Goal: Information Seeking & Learning: Learn about a topic

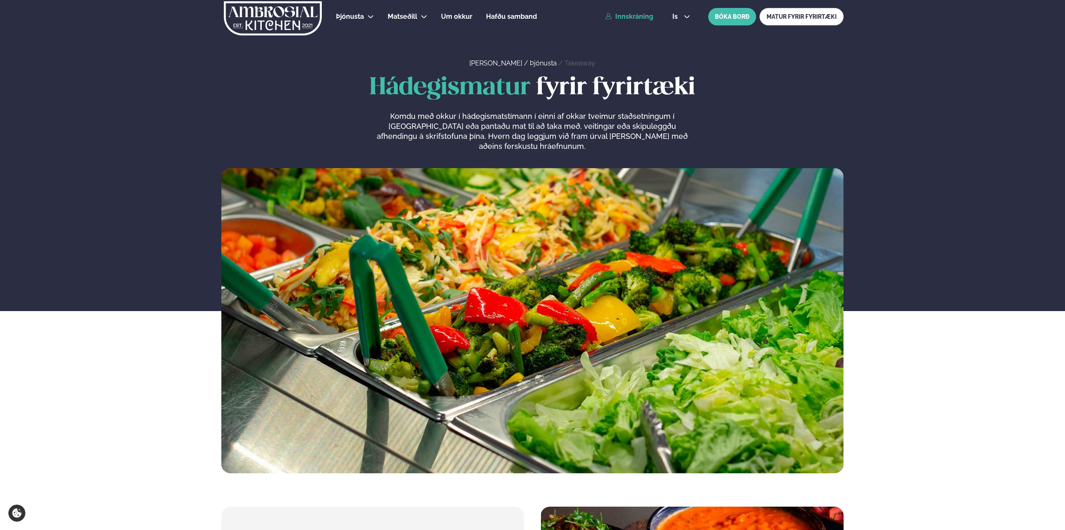
click at [626, 14] on link "Innskráning" at bounding box center [629, 17] width 48 height 8
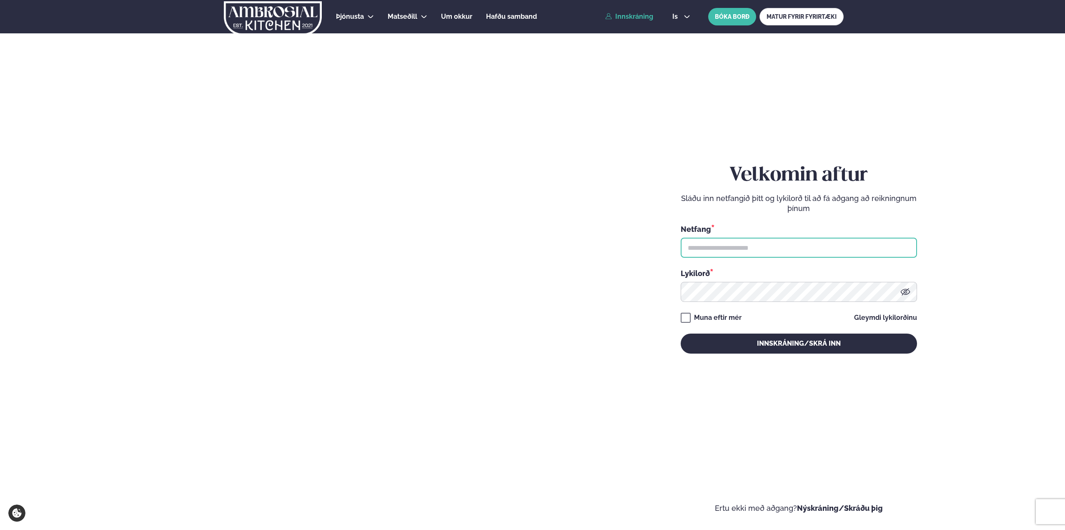
type input "**********"
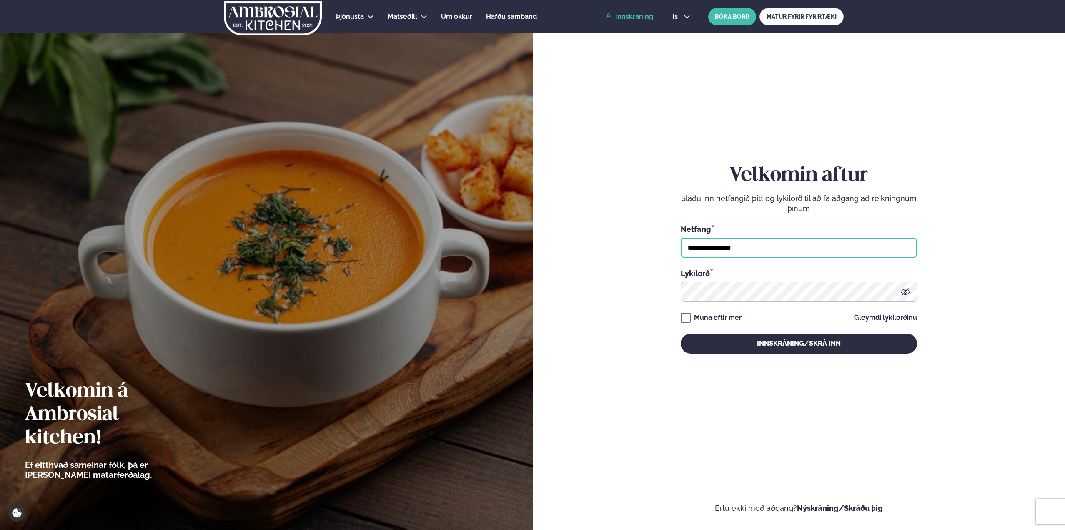
click at [752, 247] on input "**********" at bounding box center [798, 248] width 236 height 20
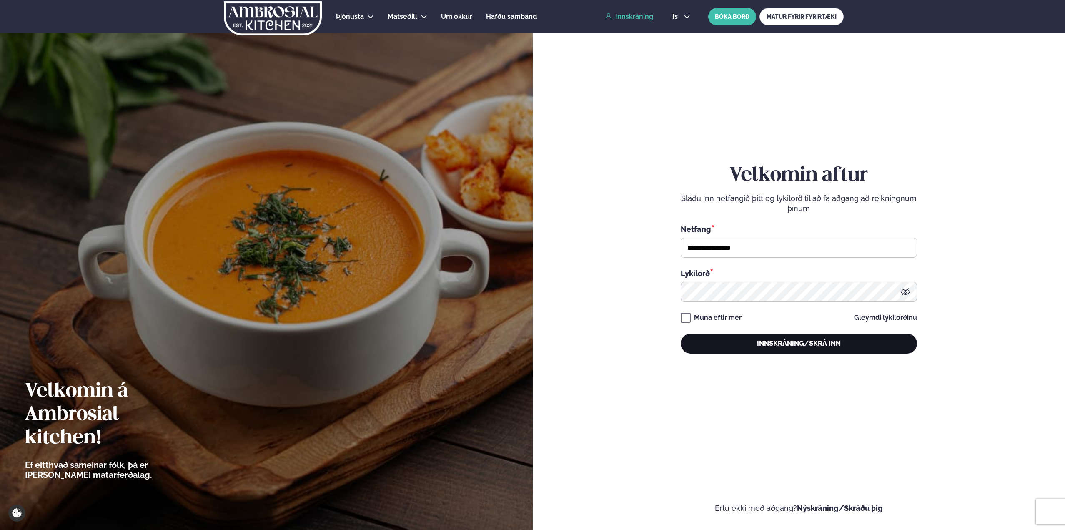
click at [742, 334] on button "Innskráning/Skrá inn" at bounding box center [798, 343] width 236 height 20
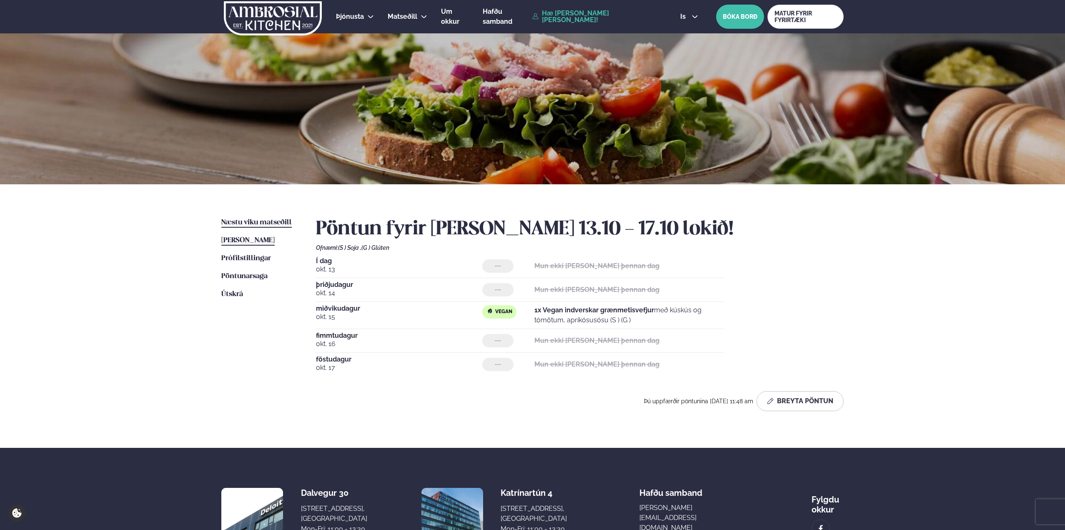
click at [252, 225] on span "Næstu viku matseðill" at bounding box center [256, 222] width 70 height 7
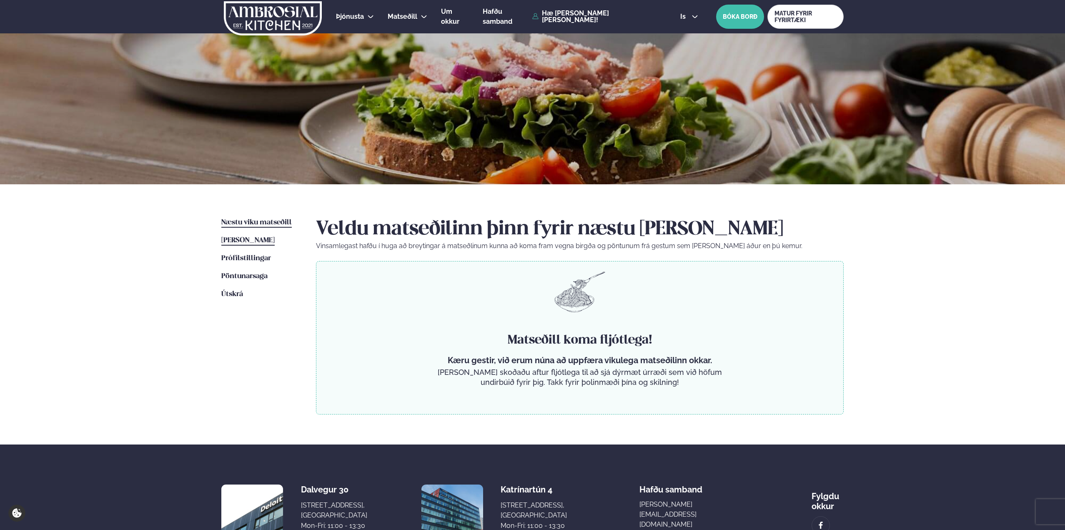
click at [259, 240] on span "[PERSON_NAME]" at bounding box center [247, 240] width 53 height 7
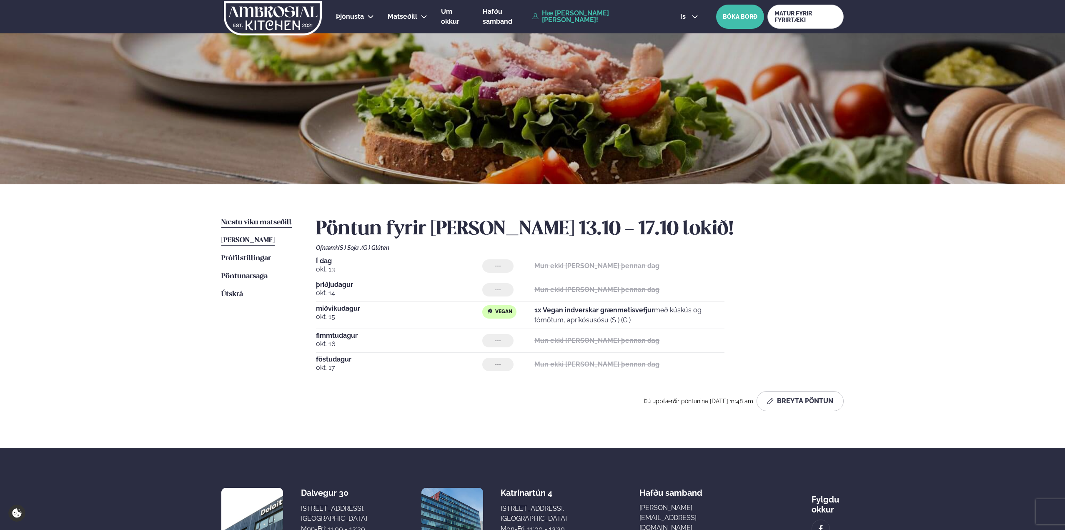
click at [246, 222] on span "Næstu viku matseðill" at bounding box center [256, 222] width 70 height 7
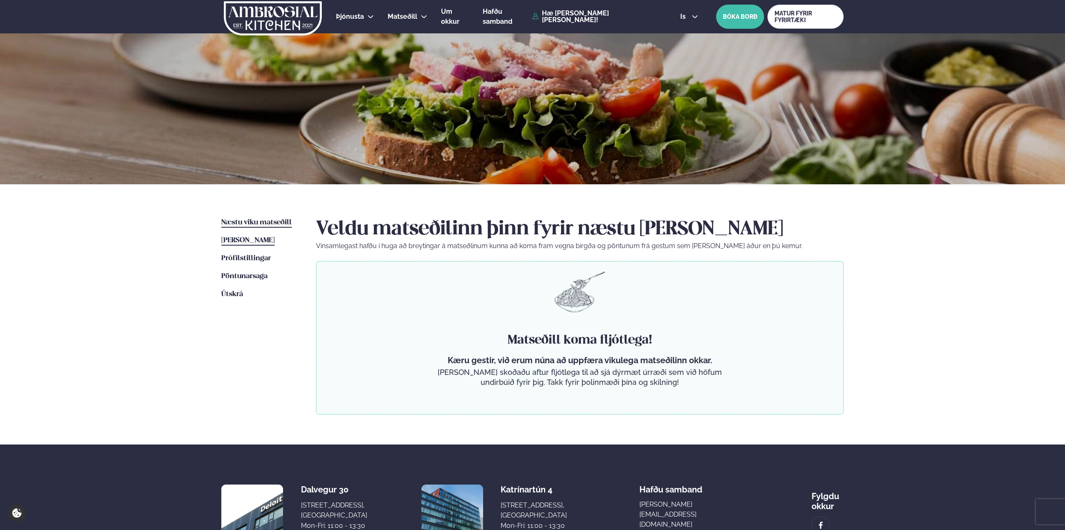
click at [247, 244] on link "[PERSON_NAME] matseðill [PERSON_NAME]" at bounding box center [247, 240] width 53 height 10
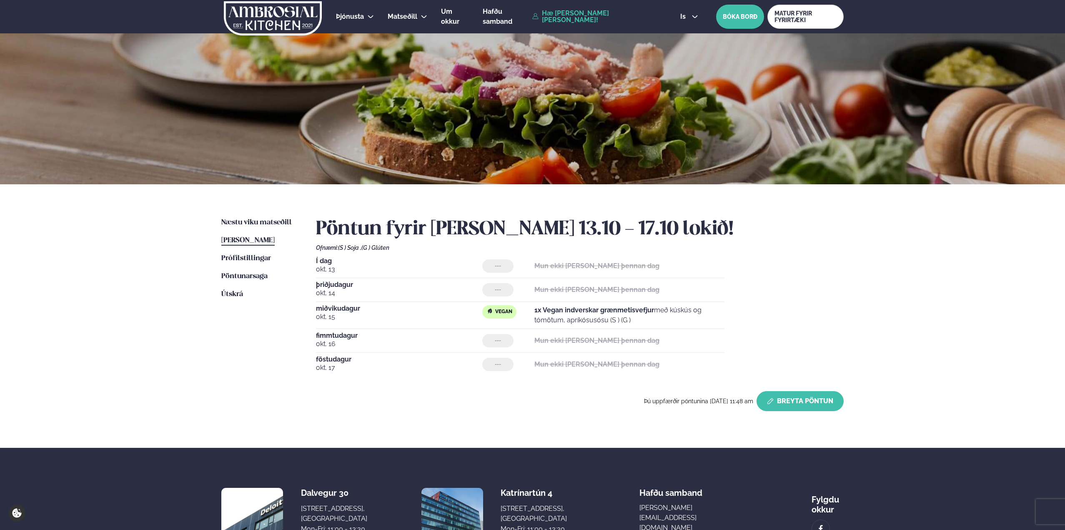
click at [824, 395] on button "Breyta Pöntun" at bounding box center [799, 401] width 87 height 20
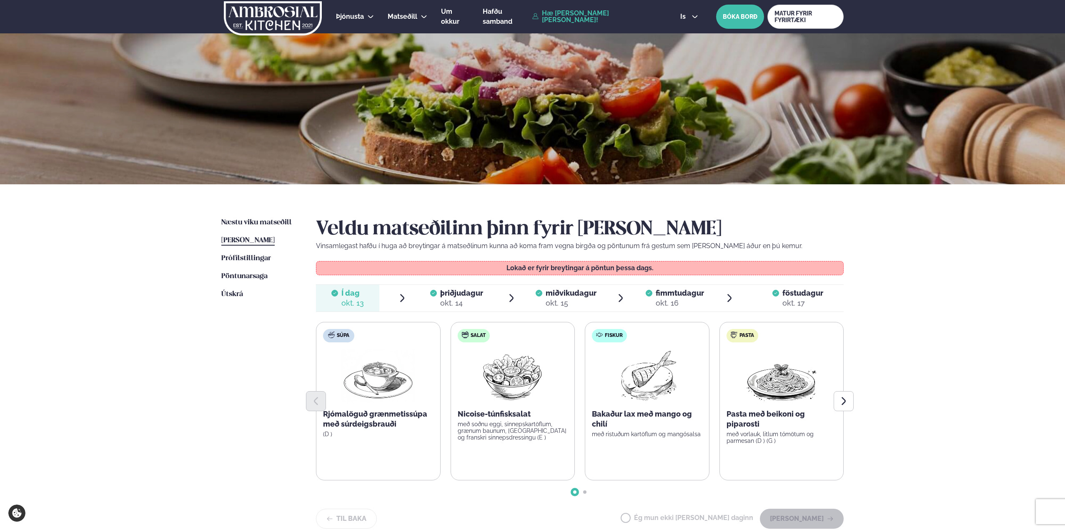
click at [672, 295] on span "fimmtudagur" at bounding box center [679, 292] width 48 height 9
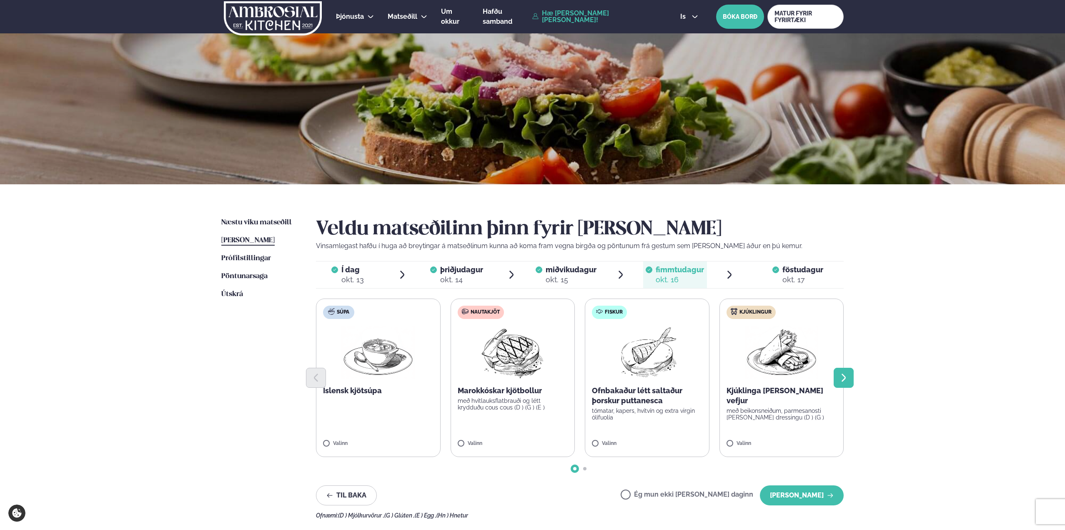
click at [847, 376] on icon "Next slide" at bounding box center [843, 378] width 10 height 10
